Goal: Information Seeking & Learning: Learn about a topic

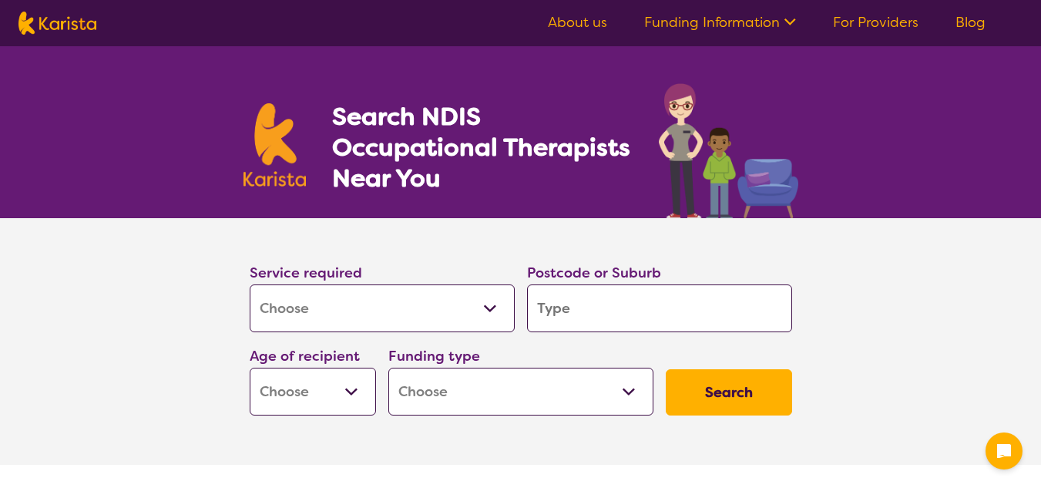
select select "[MEDICAL_DATA]"
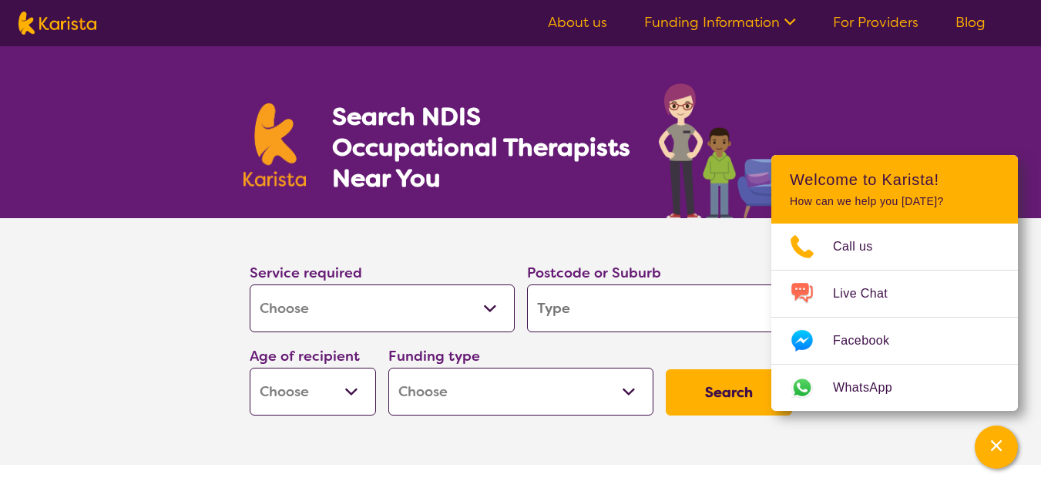
click at [644, 307] on input "search" at bounding box center [659, 308] width 265 height 48
type input "4"
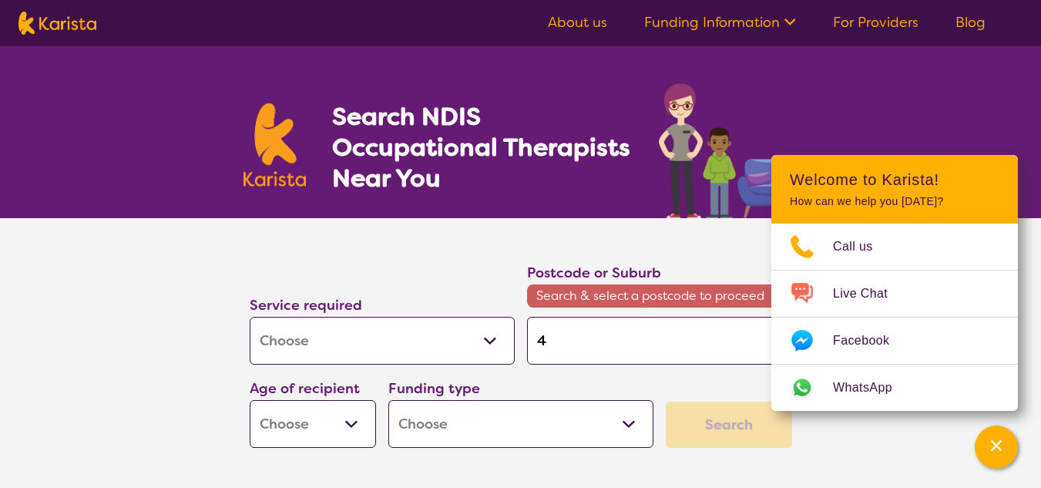
type input "45"
type input "450"
type input "4506"
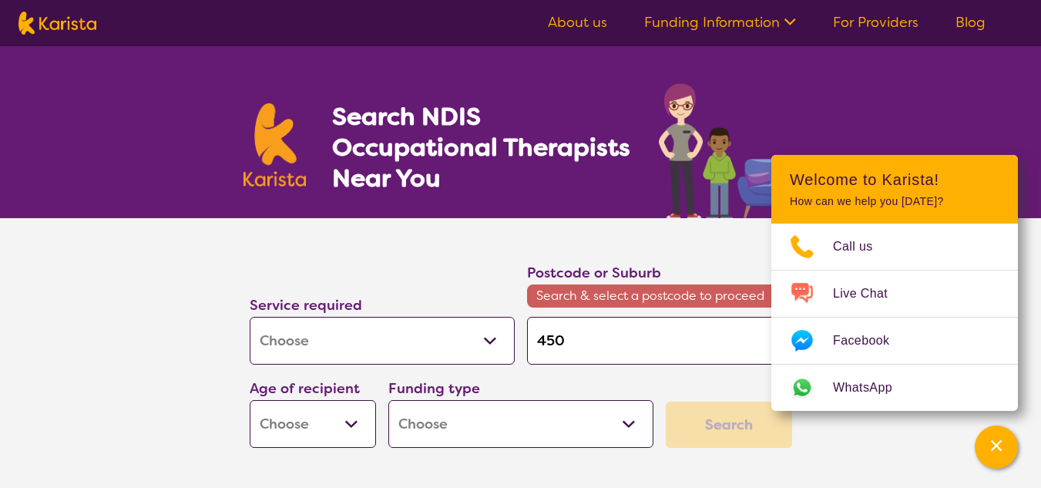
type input "4506"
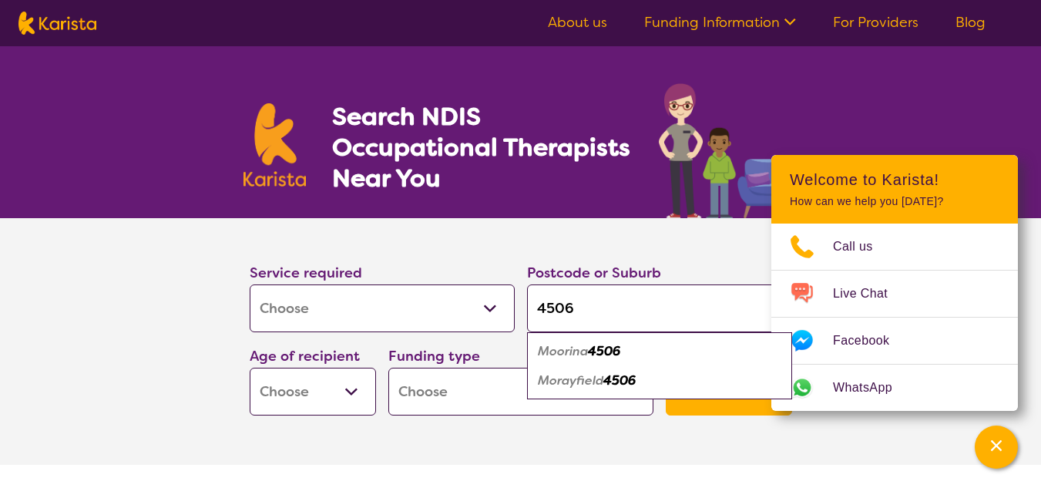
type input "4506"
click at [574, 382] on em "Morayfield" at bounding box center [571, 380] width 66 height 16
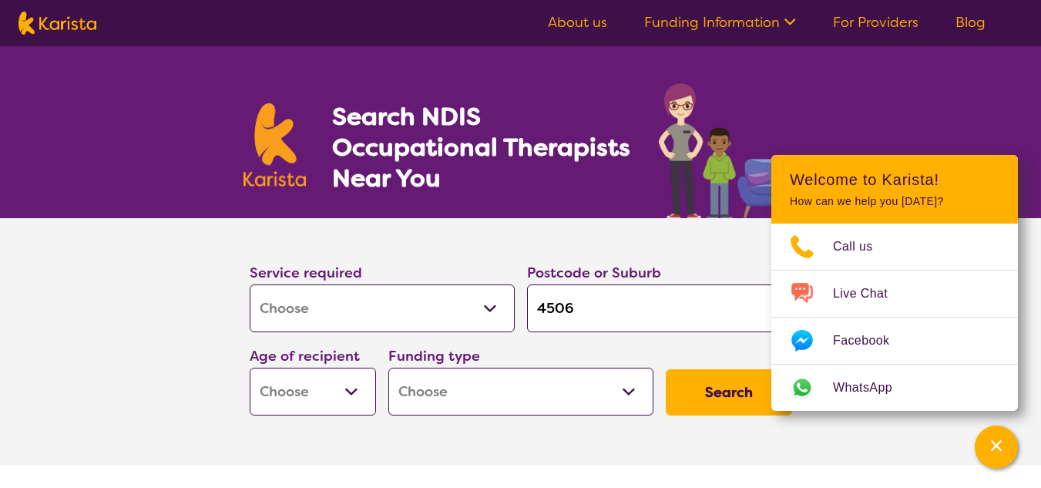
click at [357, 394] on select "Early Childhood - 0 to 9 Child - 10 to 11 Adolescent - 12 to 17 Adult - 18 to 6…" at bounding box center [313, 392] width 126 height 48
select select "AD"
click at [250, 368] on select "Early Childhood - 0 to 9 Child - 10 to 11 Adolescent - 12 to 17 Adult - 18 to 6…" at bounding box center [313, 392] width 126 height 48
select select "AD"
click at [629, 393] on select "Home Care Package (HCP) National Disability Insurance Scheme (NDIS) I don't know" at bounding box center [520, 392] width 265 height 48
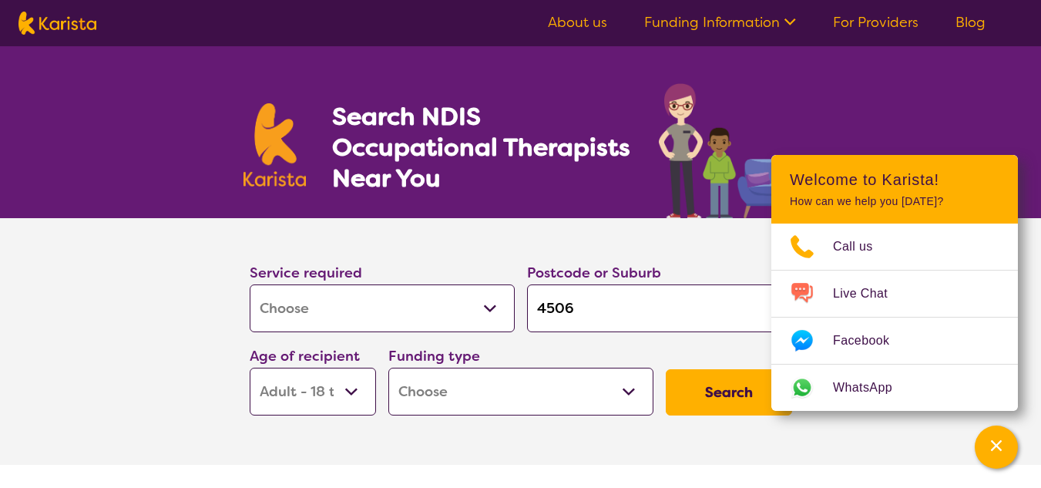
select select "NDIS"
click at [388, 368] on select "Home Care Package (HCP) National Disability Insurance Scheme (NDIS) I don't know" at bounding box center [520, 392] width 265 height 48
select select "NDIS"
click at [724, 394] on button "Search" at bounding box center [729, 392] width 126 height 46
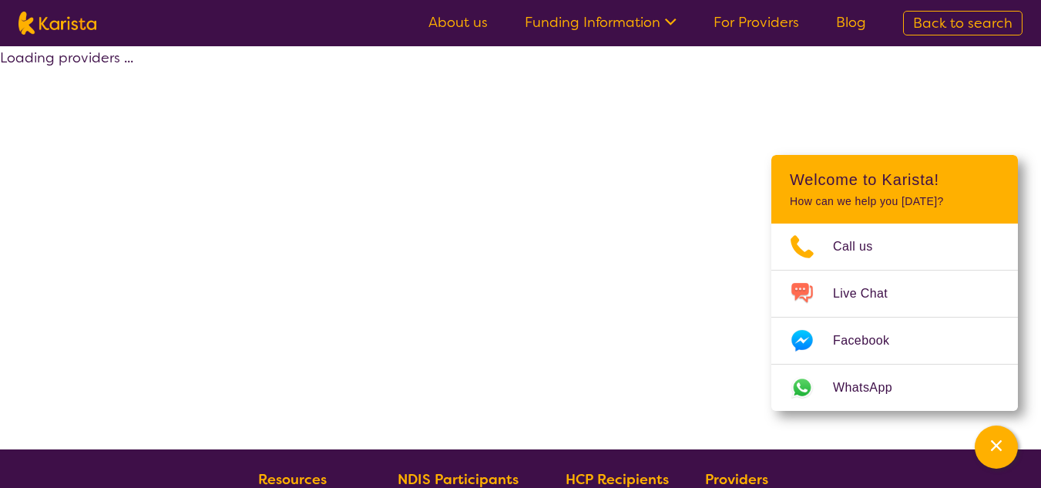
select select "by_score"
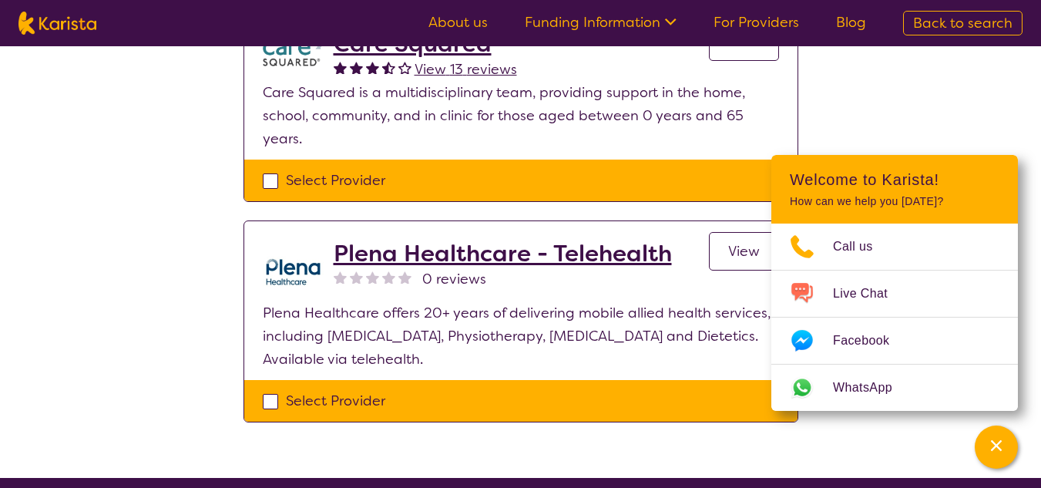
scroll to position [370, 0]
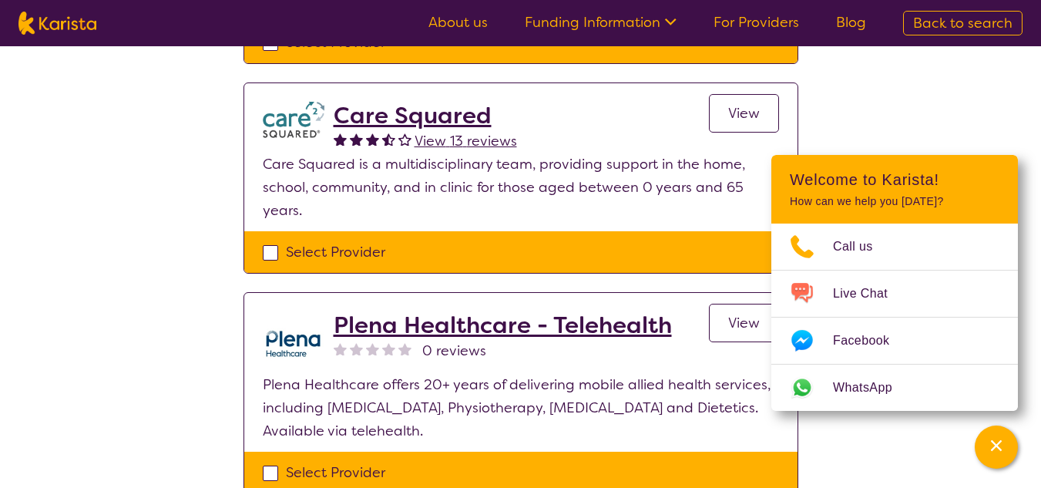
click at [739, 108] on span "View" at bounding box center [744, 113] width 32 height 18
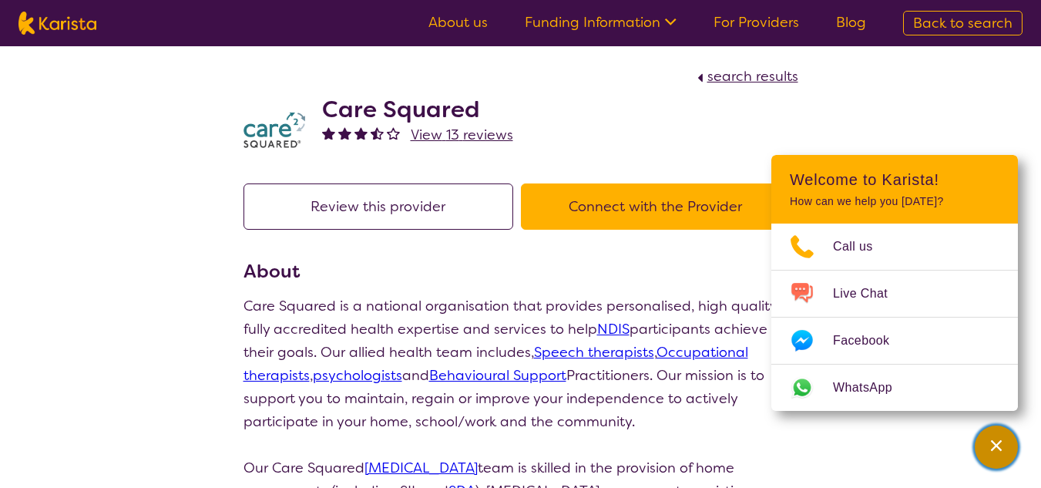
click at [1003, 445] on icon "Channel Menu" at bounding box center [996, 445] width 15 height 15
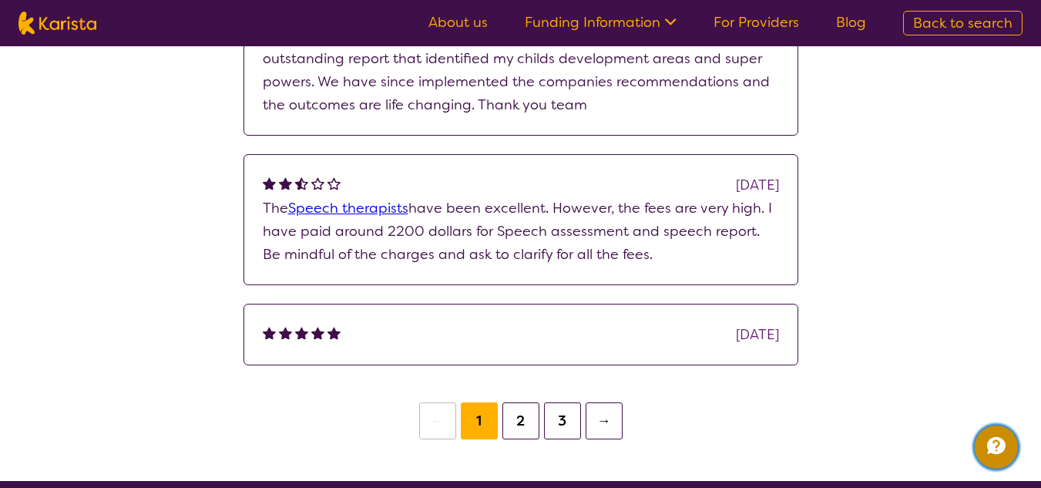
scroll to position [1634, 0]
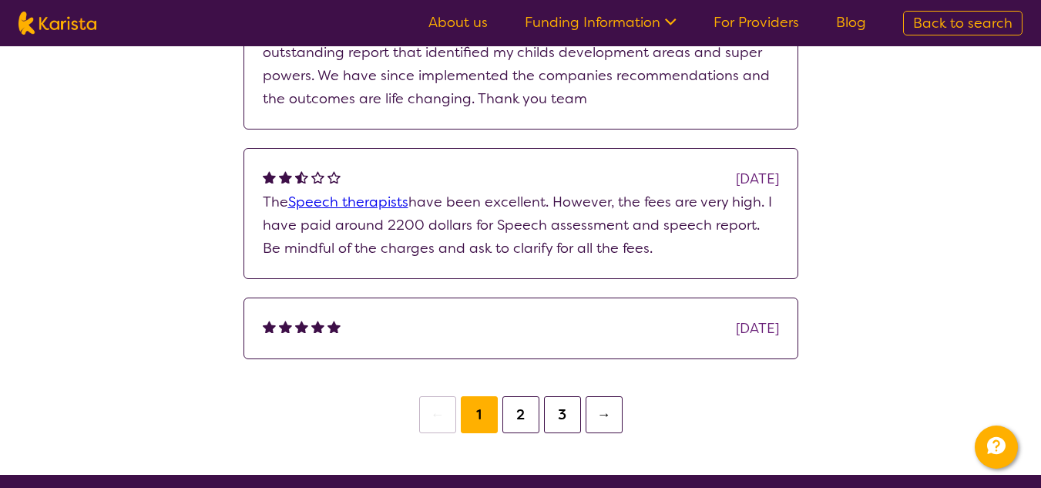
click at [518, 417] on button "2" at bounding box center [521, 414] width 37 height 37
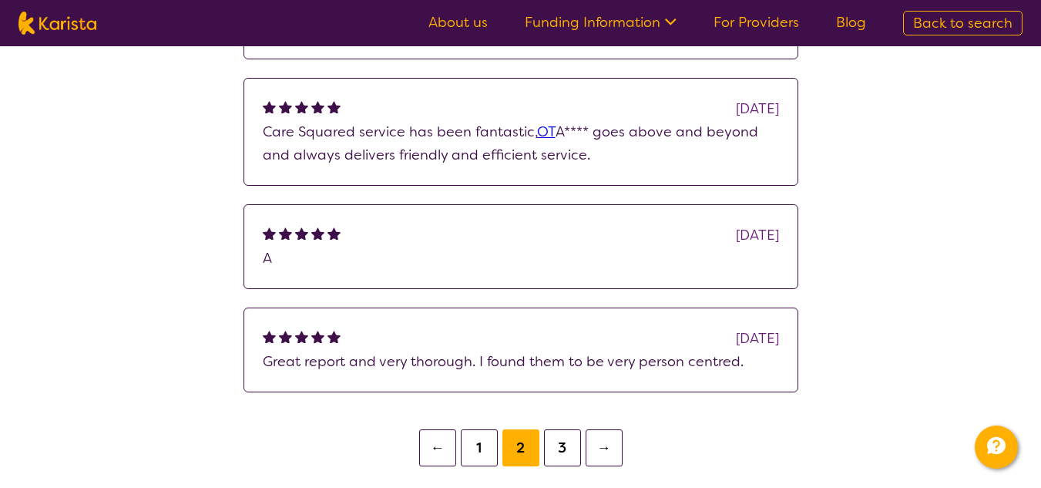
scroll to position [1624, 0]
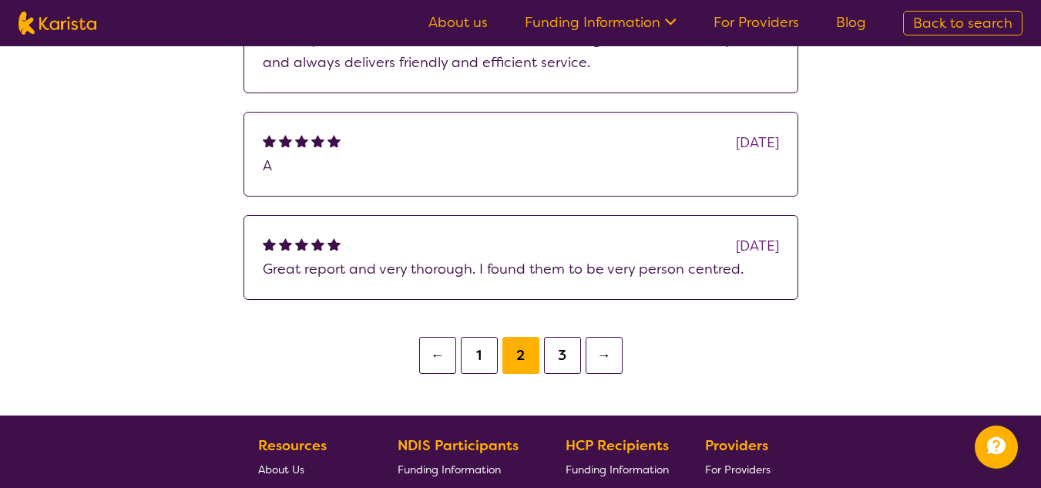
click at [561, 356] on button "3" at bounding box center [562, 355] width 37 height 37
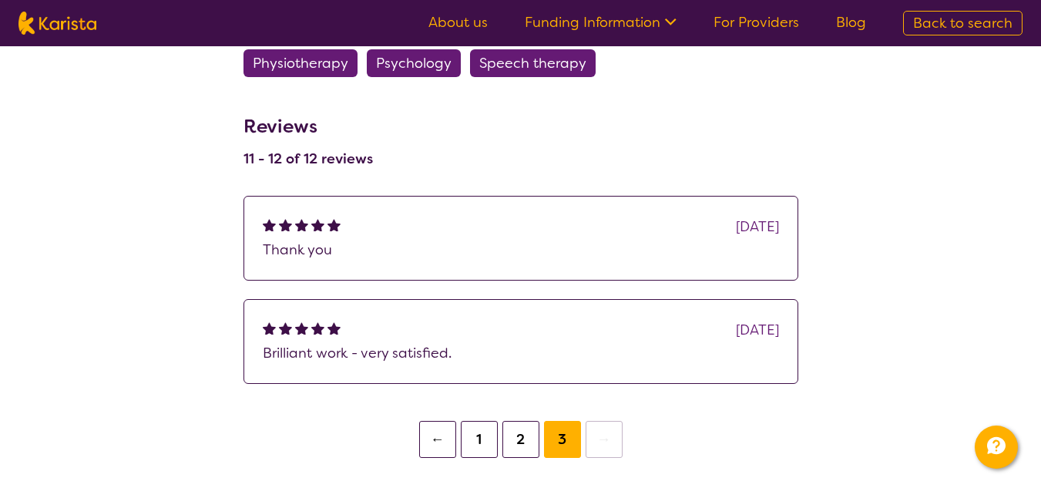
scroll to position [1182, 0]
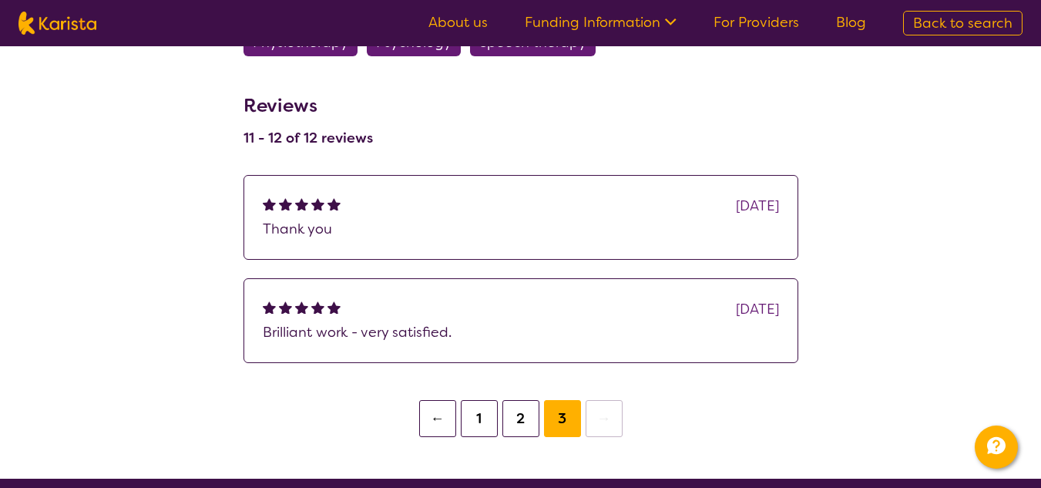
click at [475, 420] on button "1" at bounding box center [479, 418] width 37 height 37
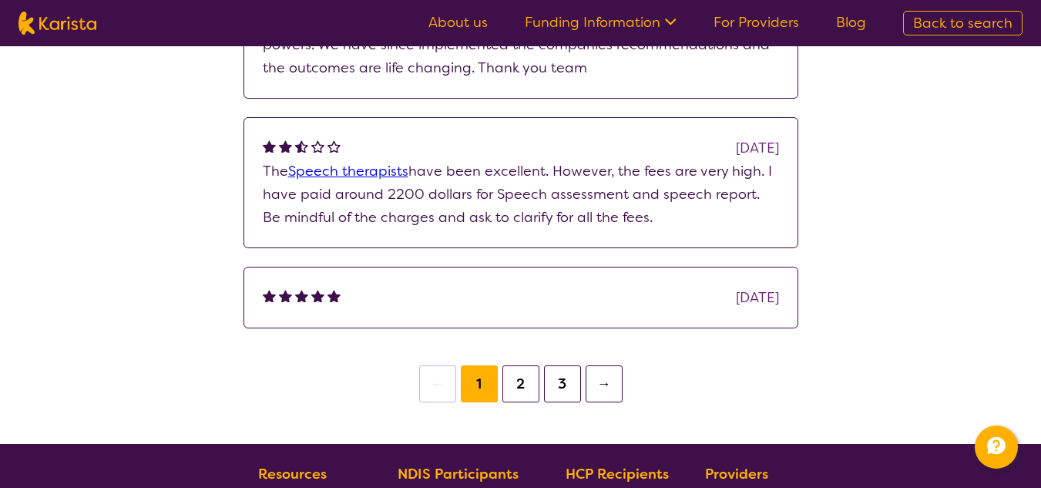
scroll to position [1716, 0]
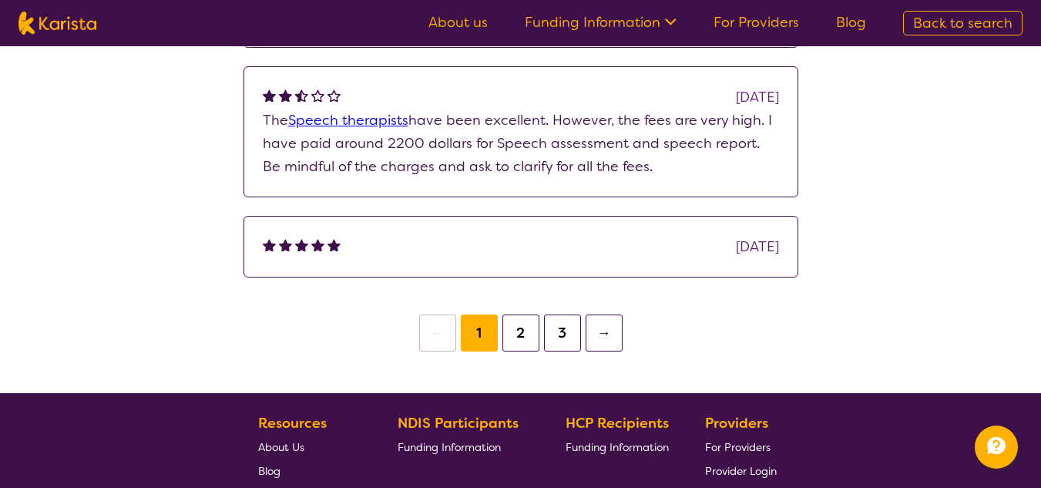
scroll to position [1182, 0]
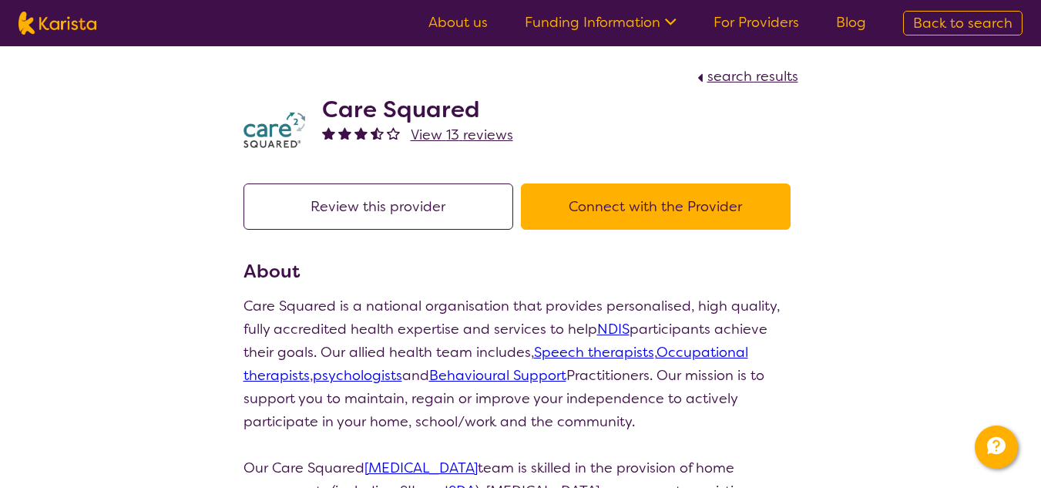
scroll to position [333, 0]
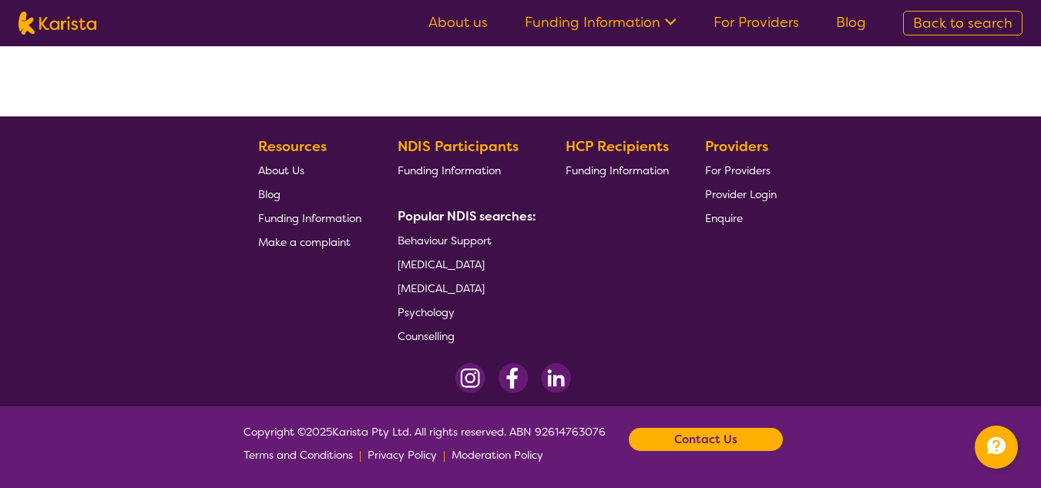
select select "by_score"
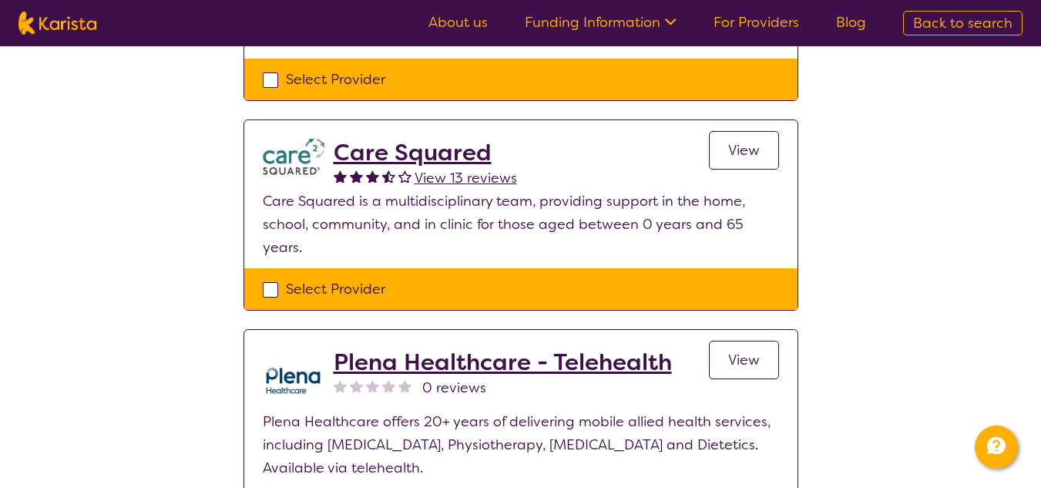
click at [752, 362] on span "View" at bounding box center [744, 360] width 32 height 18
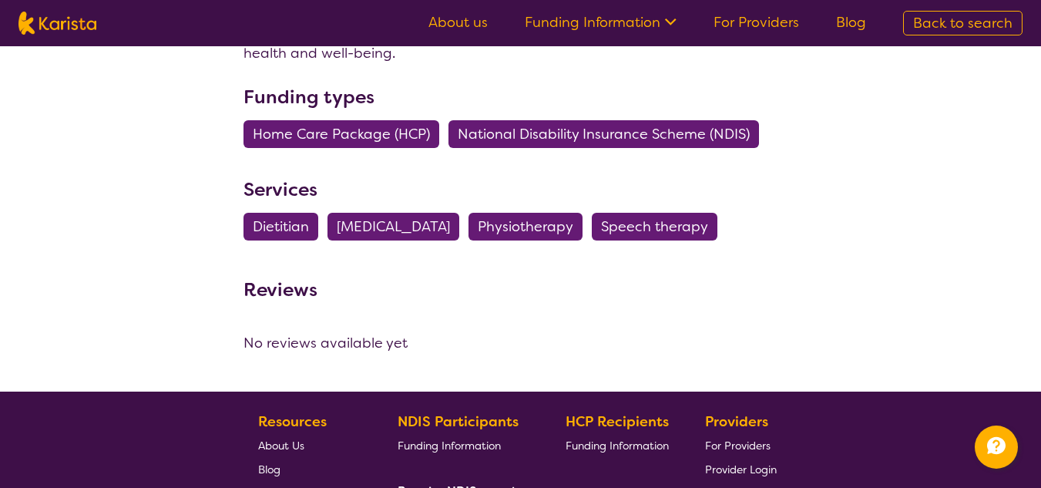
scroll to position [1705, 0]
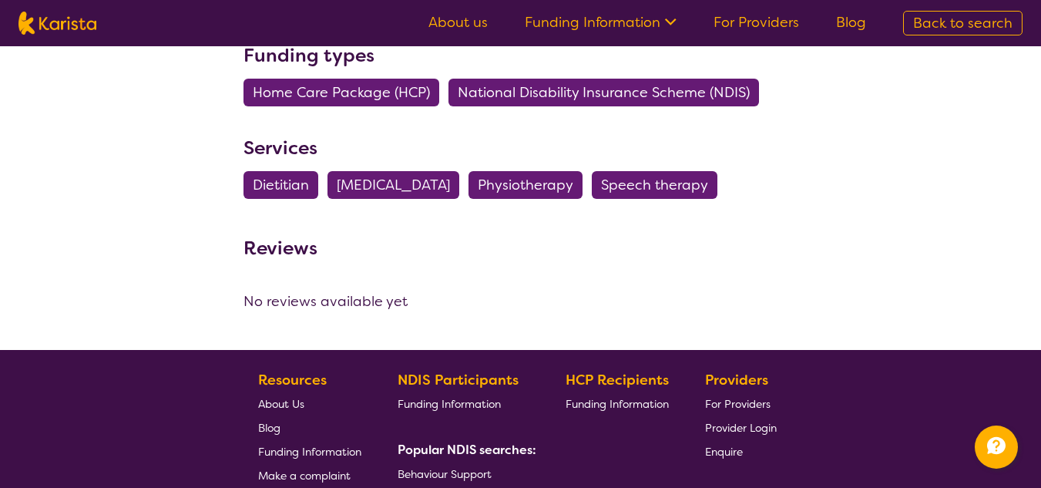
scroll to position [333, 0]
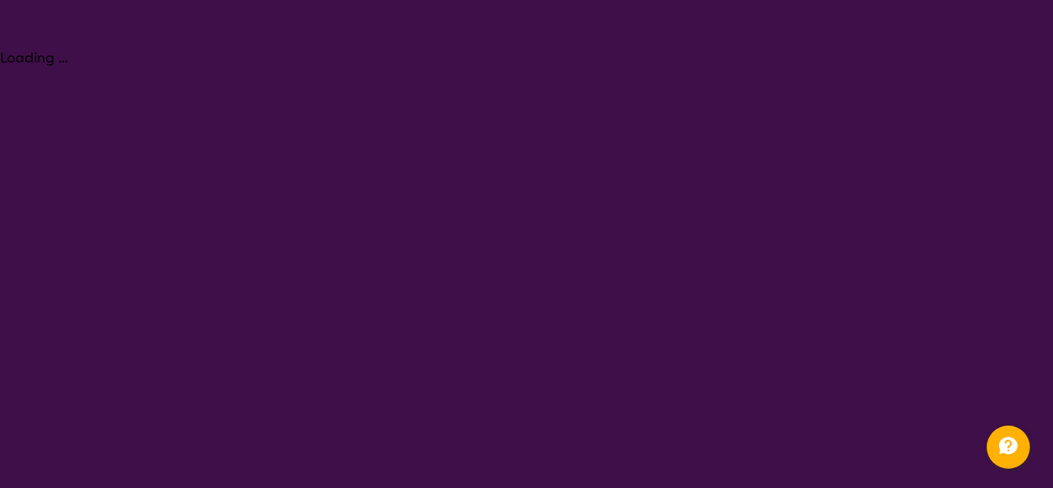
select select "[MEDICAL_DATA]"
select select "AD"
select select "NDIS"
select select "[MEDICAL_DATA]"
select select "AD"
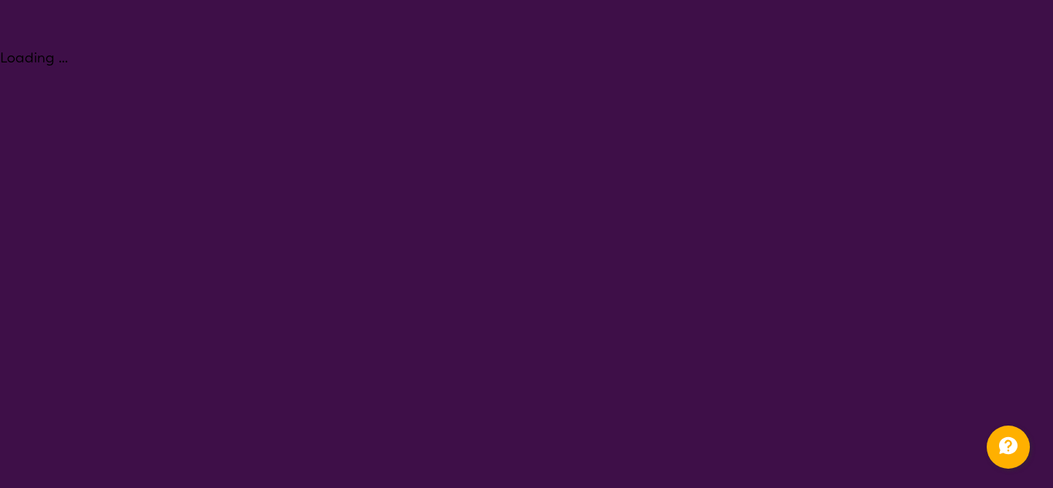
select select "NDIS"
